Goal: Task Accomplishment & Management: Manage account settings

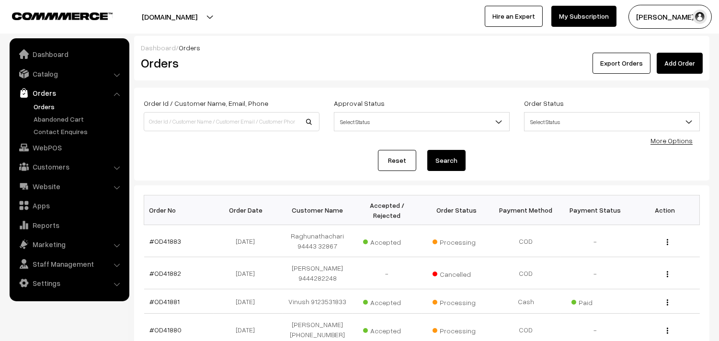
click at [43, 106] on link "Orders" at bounding box center [78, 106] width 95 height 10
click at [48, 105] on link "Orders" at bounding box center [78, 106] width 95 height 10
click at [48, 101] on link "Orders" at bounding box center [78, 106] width 95 height 10
click at [44, 106] on link "Orders" at bounding box center [78, 106] width 95 height 10
